Goal: Information Seeking & Learning: Check status

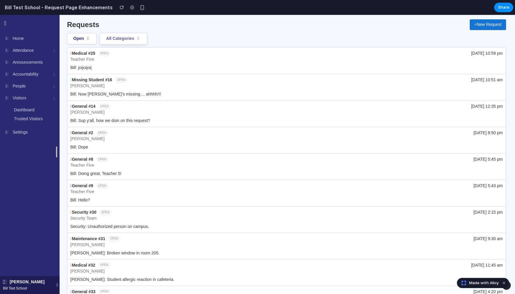
click at [140, 40] on icon at bounding box center [138, 39] width 5 height 4
click at [141, 39] on icon at bounding box center [138, 39] width 5 height 4
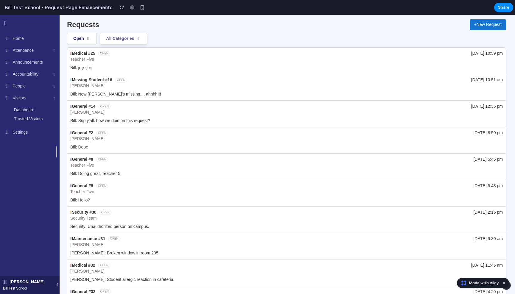
click at [141, 39] on icon at bounding box center [138, 39] width 5 height 4
click at [482, 30] on button "New Request" at bounding box center [488, 24] width 36 height 11
click at [480, 25] on button "New Request" at bounding box center [488, 24] width 36 height 11
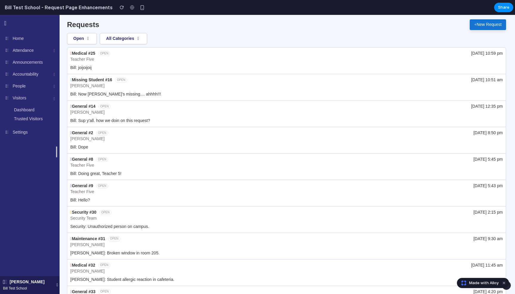
click at [480, 25] on button "New Request" at bounding box center [488, 24] width 36 height 11
click at [138, 8] on button "button" at bounding box center [142, 7] width 9 height 9
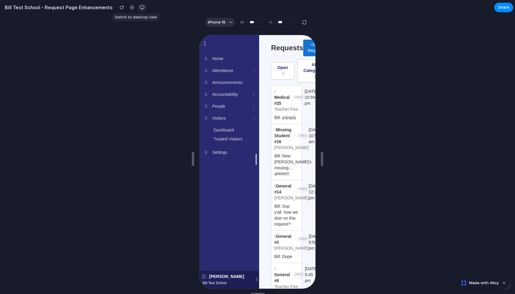
click at [140, 7] on div "button" at bounding box center [142, 7] width 5 height 5
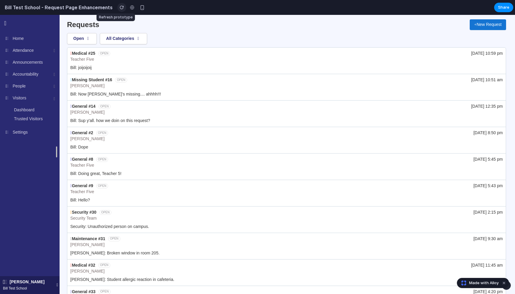
click at [117, 10] on button "button" at bounding box center [121, 7] width 9 height 9
click at [55, 74] on icon at bounding box center [54, 75] width 1 height 4
click at [83, 40] on button "Open" at bounding box center [82, 38] width 30 height 11
click at [122, 39] on button "All Categories" at bounding box center [123, 38] width 47 height 11
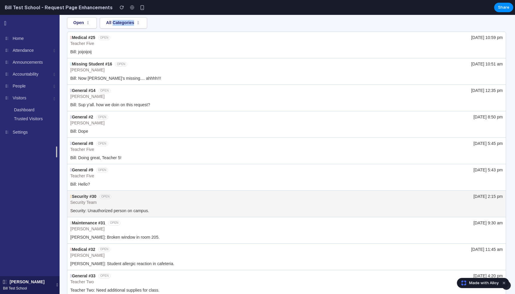
scroll to position [42, 0]
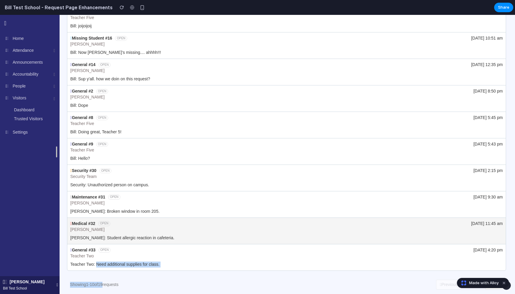
drag, startPoint x: 107, startPoint y: 286, endPoint x: 108, endPoint y: 224, distance: 62.8
click at [97, 266] on div "Requests New Request Open All Categories Medical #25 OPEN Teacher Five 9/5/25 a…" at bounding box center [286, 133] width 439 height 321
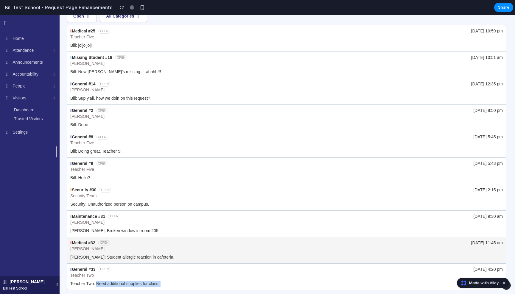
scroll to position [0, 0]
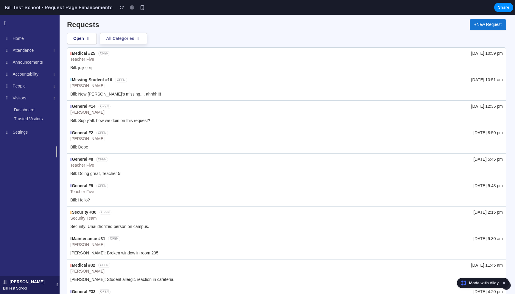
click at [114, 41] on button "All Categories" at bounding box center [123, 38] width 47 height 11
drag, startPoint x: 115, startPoint y: 41, endPoint x: 138, endPoint y: 38, distance: 23.6
click at [116, 40] on button "All Categories" at bounding box center [123, 38] width 47 height 11
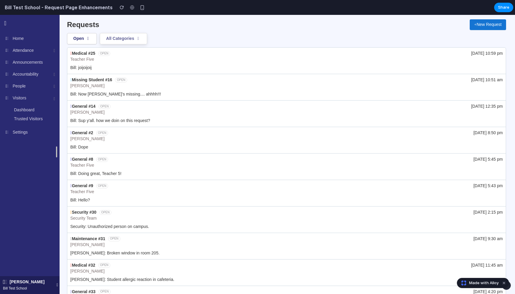
click at [138, 38] on icon at bounding box center [138, 39] width 5 height 4
click at [141, 40] on icon at bounding box center [138, 39] width 5 height 4
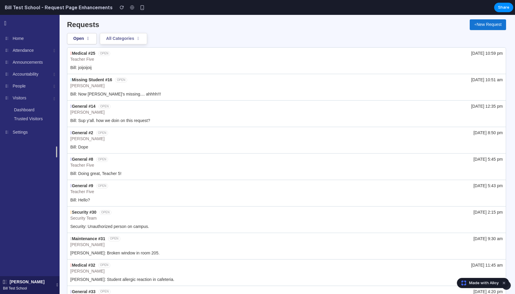
click at [141, 40] on icon at bounding box center [138, 39] width 5 height 4
click at [169, 37] on div "Open All Categories" at bounding box center [286, 38] width 439 height 11
click at [237, 26] on div "Requests New Request" at bounding box center [286, 24] width 439 height 11
click at [125, 45] on div "Requests New Request Open All Categories Medical #25 OPEN Teacher Five 9/5/25 a…" at bounding box center [286, 175] width 439 height 321
click at [126, 41] on button "All Categories" at bounding box center [123, 38] width 47 height 11
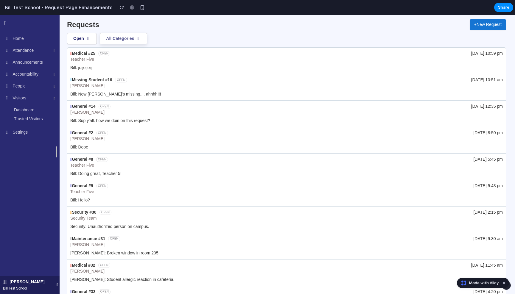
click at [126, 41] on button "All Categories" at bounding box center [123, 38] width 47 height 11
drag, startPoint x: 126, startPoint y: 41, endPoint x: 141, endPoint y: 15, distance: 30.2
click at [126, 39] on button "All Categories" at bounding box center [123, 38] width 47 height 11
click at [83, 37] on button "Open" at bounding box center [82, 38] width 30 height 11
click at [83, 38] on button "Open" at bounding box center [82, 38] width 30 height 11
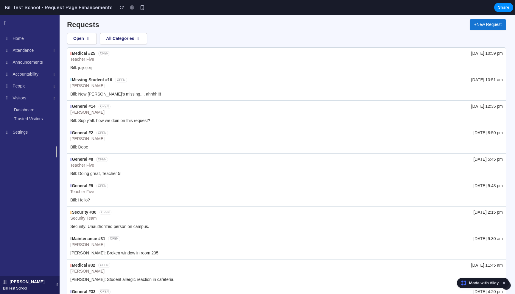
drag, startPoint x: 83, startPoint y: 38, endPoint x: 124, endPoint y: 15, distance: 46.9
click at [90, 34] on button "Open" at bounding box center [82, 38] width 30 height 11
click at [136, 39] on button "All Categories" at bounding box center [123, 38] width 47 height 11
click at [141, 39] on icon at bounding box center [138, 39] width 5 height 4
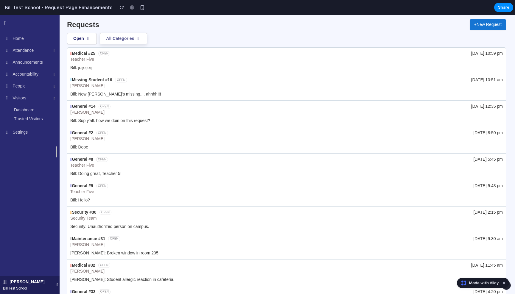
click at [141, 39] on icon at bounding box center [138, 39] width 5 height 4
click at [141, 38] on icon at bounding box center [138, 39] width 5 height 4
click at [113, 36] on button "All Categories" at bounding box center [123, 38] width 47 height 11
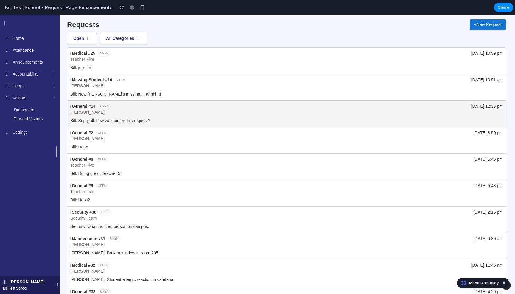
drag, startPoint x: 114, startPoint y: 36, endPoint x: 141, endPoint y: 105, distance: 74.4
click at [114, 36] on button "All Categories" at bounding box center [123, 38] width 47 height 11
click at [141, 108] on div "General #14 OPEN Bill Farrell 2/15/25 at 12:35 pm" at bounding box center [286, 110] width 432 height 12
drag, startPoint x: 92, startPoint y: 115, endPoint x: 93, endPoint y: 105, distance: 9.8
click at [92, 115] on div "[PERSON_NAME]" at bounding box center [90, 113] width 40 height 6
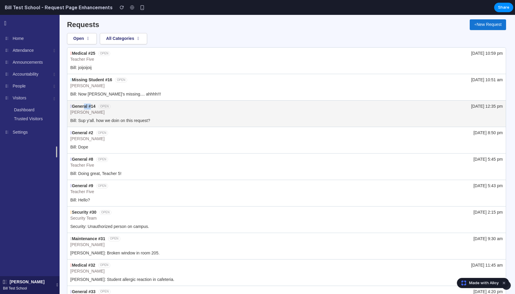
drag, startPoint x: 92, startPoint y: 105, endPoint x: 78, endPoint y: 107, distance: 14.2
click at [84, 106] on div "General #14" at bounding box center [82, 107] width 25 height 6
click at [76, 109] on div "General #14" at bounding box center [82, 107] width 25 height 6
click at [74, 108] on div "General #14" at bounding box center [82, 107] width 25 height 6
click at [73, 108] on div "General #14" at bounding box center [82, 107] width 25 height 6
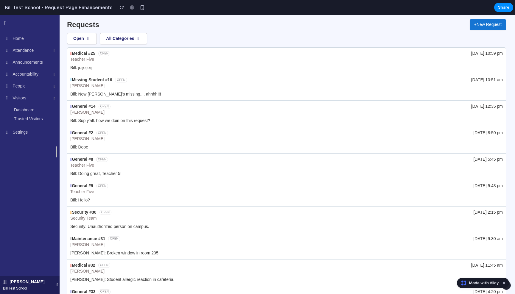
click at [58, 103] on div "Visitors Dashboard Trusted Visitors" at bounding box center [30, 108] width 60 height 34
click at [46, 119] on div "Visitors Dashboard Trusted Visitors" at bounding box center [30, 108] width 60 height 34
drag, startPoint x: 46, startPoint y: 120, endPoint x: 44, endPoint y: 128, distance: 8.4
click at [46, 120] on link "Trusted Visitors" at bounding box center [33, 119] width 47 height 9
drag, startPoint x: 49, startPoint y: 157, endPoint x: 54, endPoint y: 152, distance: 7.2
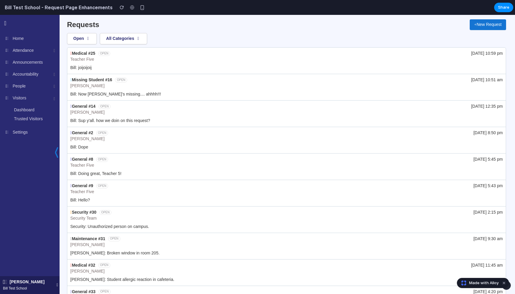
click at [50, 157] on div "Bill Test School Home Attendance Dashboard Reports Announcements Accountability…" at bounding box center [30, 154] width 60 height 279
click at [56, 152] on div at bounding box center [56, 154] width 8 height 41
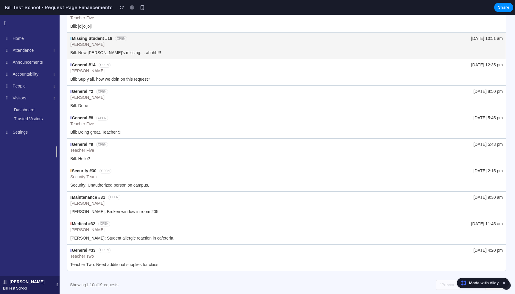
scroll to position [42, 0]
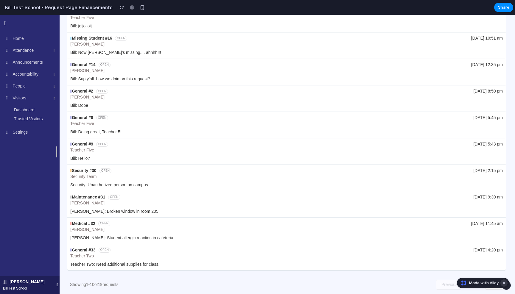
click at [504, 283] on button "Dismiss watermark" at bounding box center [503, 283] width 7 height 7
click at [490, 285] on button "Next" at bounding box center [494, 285] width 18 height 10
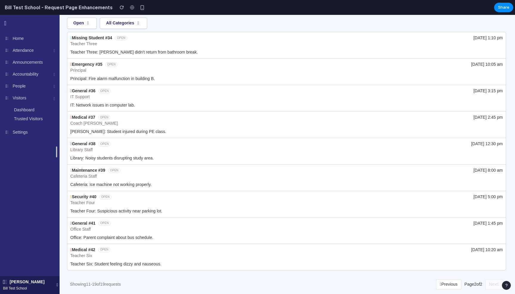
scroll to position [15, 0]
click at [439, 285] on button "Previous" at bounding box center [449, 285] width 26 height 10
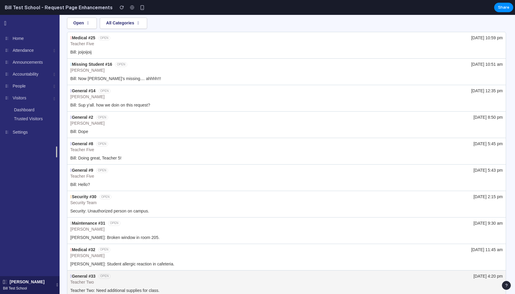
click at [476, 285] on div "General #33 OPEN Teacher Two 1/27/25 at 4:20 pm" at bounding box center [286, 280] width 432 height 12
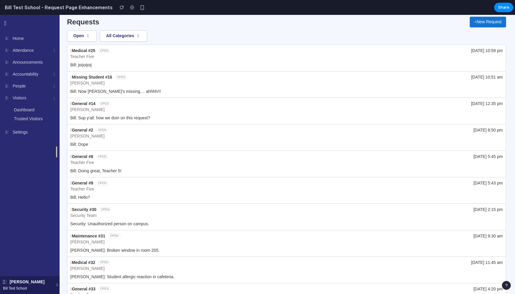
scroll to position [0, 0]
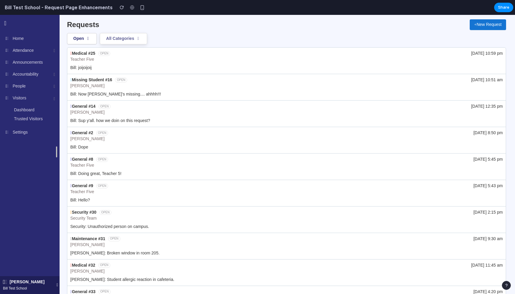
drag, startPoint x: 133, startPoint y: 41, endPoint x: 138, endPoint y: 39, distance: 4.9
click at [133, 41] on button "All Categories" at bounding box center [123, 38] width 47 height 11
click at [141, 40] on icon at bounding box center [138, 39] width 5 height 4
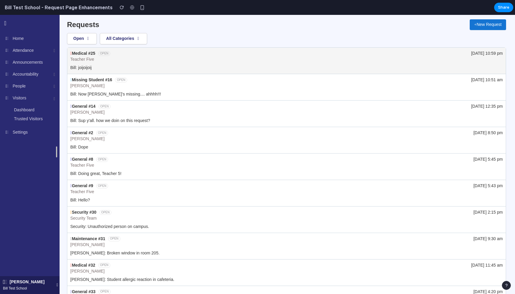
drag, startPoint x: 93, startPoint y: 44, endPoint x: 93, endPoint y: 51, distance: 7.2
click at [93, 51] on div "Requests New Request Open All Categories Medical #25 OPEN Teacher Five 9/5/25 a…" at bounding box center [286, 175] width 439 height 321
click at [89, 61] on div "Teacher Five" at bounding box center [90, 60] width 40 height 6
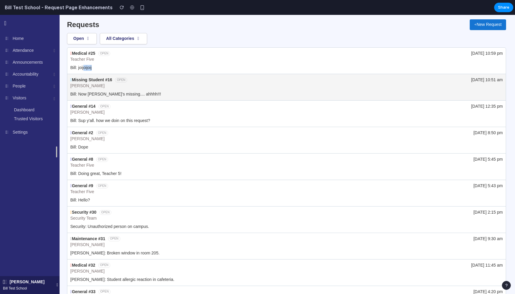
drag, startPoint x: 85, startPoint y: 68, endPoint x: 80, endPoint y: 74, distance: 7.4
click at [80, 73] on link "Medical #25 OPEN Teacher Five 9/5/25 at 10:59 pm Bill: joijoijoij" at bounding box center [286, 61] width 438 height 26
click at [78, 82] on div "Missing Student #16" at bounding box center [91, 80] width 42 height 6
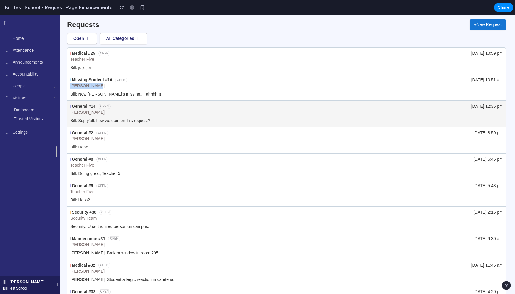
click at [158, 93] on link "Missing Student #16 OPEN Bill Farrell 2/21/25 at 10:51 am Bill: Now Jimmy's mis…" at bounding box center [286, 87] width 438 height 26
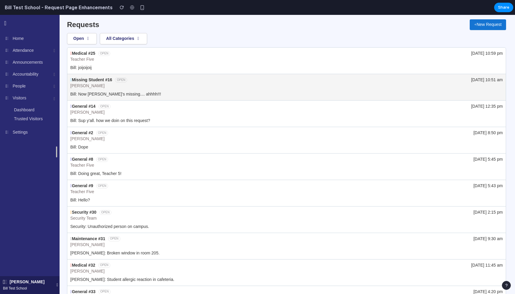
drag, startPoint x: 401, startPoint y: 103, endPoint x: 403, endPoint y: 100, distance: 4.1
click at [402, 101] on link "General #14 OPEN Bill Farrell 2/15/25 at 12:35 pm Bill: Sup y'all. how we doin …" at bounding box center [286, 114] width 438 height 26
click at [473, 88] on div "Missing Student #16 OPEN Bill Farrell 2/21/25 at 10:51 am" at bounding box center [286, 83] width 432 height 12
click at [474, 79] on div "[DATE] 10:51 am" at bounding box center [487, 80] width 32 height 6
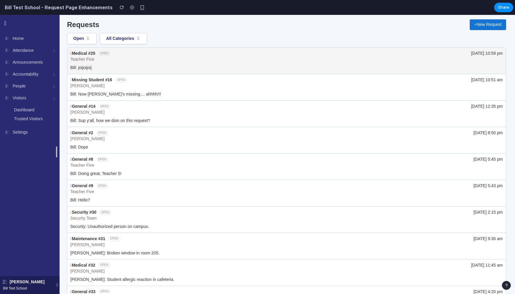
drag, startPoint x: 475, startPoint y: 79, endPoint x: 476, endPoint y: 56, distance: 23.0
click at [475, 71] on div "Medical #25 OPEN Teacher Five 9/5/25 at 10:59 pm Bill: joijoijoij Missing Stude…" at bounding box center [286, 179] width 439 height 265
click at [252, 48] on link "Medical #25 OPEN Teacher Five 9/5/25 at 10:59 pm Bill: joijoijoij" at bounding box center [286, 61] width 438 height 26
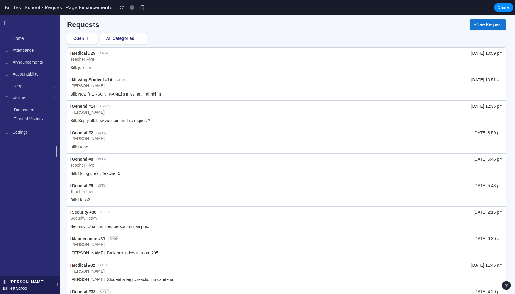
drag, startPoint x: 149, startPoint y: 28, endPoint x: 145, endPoint y: 29, distance: 3.8
click at [149, 28] on div "Requests New Request" at bounding box center [286, 24] width 439 height 11
drag, startPoint x: 136, startPoint y: 30, endPoint x: 140, endPoint y: 18, distance: 12.6
click at [136, 29] on div "Requests New Request Open All Categories Medical #25 OPEN Teacher Five 9/5/25 a…" at bounding box center [286, 175] width 439 height 321
drag, startPoint x: 165, startPoint y: 36, endPoint x: 109, endPoint y: 37, distance: 56.6
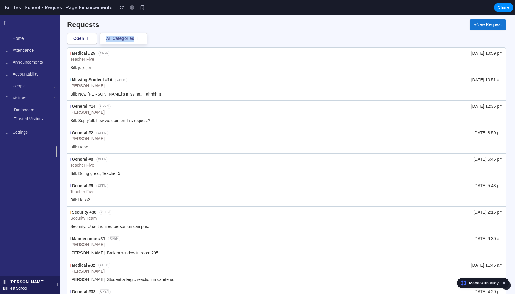
click at [109, 37] on div "Open All Categories" at bounding box center [286, 38] width 439 height 11
click at [219, 35] on div "Open All Categories" at bounding box center [286, 38] width 439 height 11
click at [140, 40] on icon at bounding box center [138, 39] width 5 height 4
click at [141, 39] on icon at bounding box center [138, 39] width 5 height 4
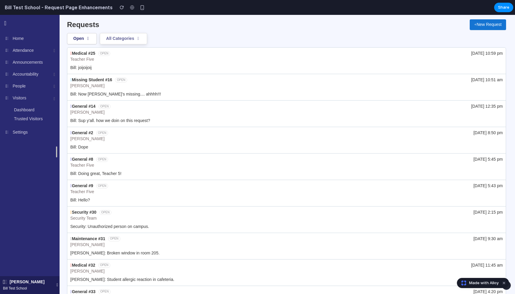
click at [141, 39] on icon at bounding box center [138, 39] width 5 height 4
drag, startPoint x: 101, startPoint y: 39, endPoint x: 180, endPoint y: 38, distance: 79.8
click at [180, 38] on div "Open All Categories" at bounding box center [286, 38] width 439 height 11
drag, startPoint x: 172, startPoint y: 40, endPoint x: 114, endPoint y: 34, distance: 57.8
click at [114, 34] on div "Open All Categories" at bounding box center [286, 38] width 439 height 11
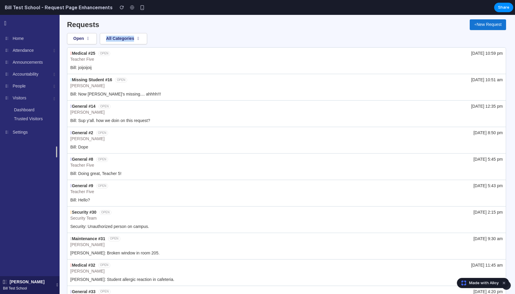
copy button "All Categories"
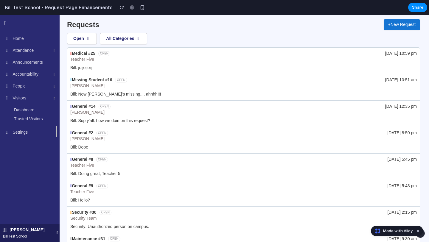
click at [219, 42] on div "Open All Categories" at bounding box center [243, 38] width 353 height 11
click at [178, 42] on div "Open All Categories" at bounding box center [243, 38] width 353 height 11
click at [180, 40] on div "Open All Categories" at bounding box center [243, 38] width 353 height 11
